Goal: Check status: Check status

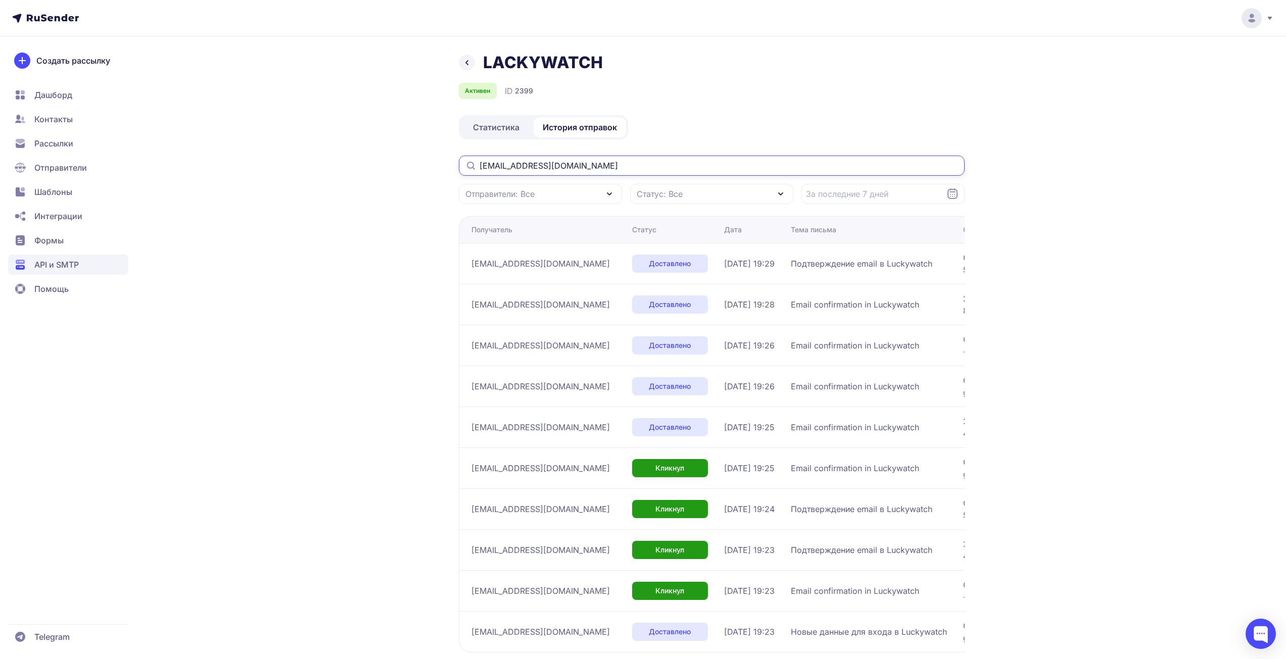
drag, startPoint x: 628, startPoint y: 166, endPoint x: 285, endPoint y: 154, distance: 343.2
click at [339, 156] on div "LACKYWATCH Активен ID 2399 Статистика История отправок [EMAIL_ADDRESS][DOMAIN_N…" at bounding box center [642, 384] width 727 height 662
paste input "somalika1968"
type input "[EMAIL_ADDRESS][DOMAIN_NAME]"
click at [289, 254] on div "LACKYWATCH Активен ID 2399 Статистика История отправок [EMAIL_ADDRESS][DOMAIN_N…" at bounding box center [642, 384] width 727 height 662
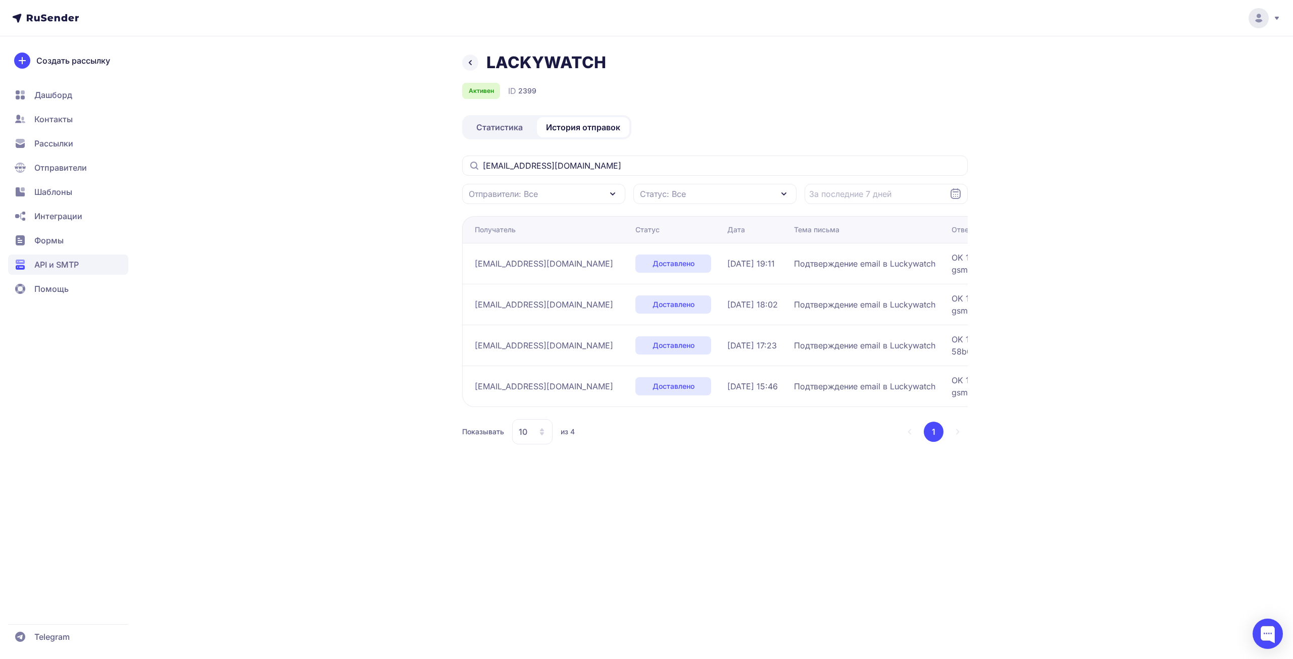
drag, startPoint x: 192, startPoint y: 204, endPoint x: 173, endPoint y: 190, distance: 24.0
click at [190, 202] on div "LACKYWATCH Активен ID 2399 Статистика История отправок [EMAIL_ADDRESS][DOMAIN_N…" at bounding box center [646, 329] width 1293 height 659
